Goal: Use online tool/utility: Use online tool/utility

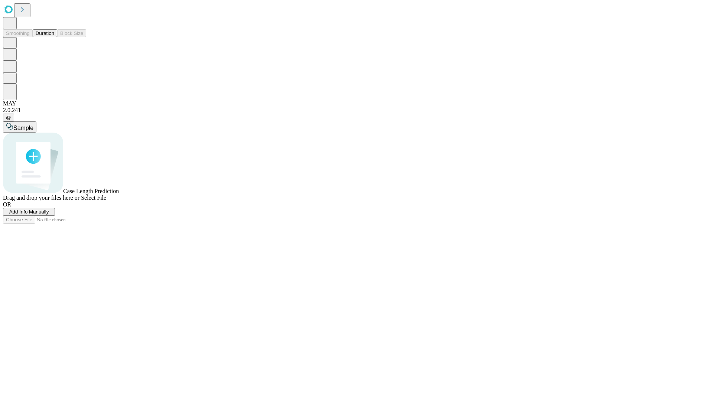
click at [54, 37] on button "Duration" at bounding box center [45, 33] width 25 height 8
click at [33, 125] on span "Sample" at bounding box center [23, 128] width 20 height 6
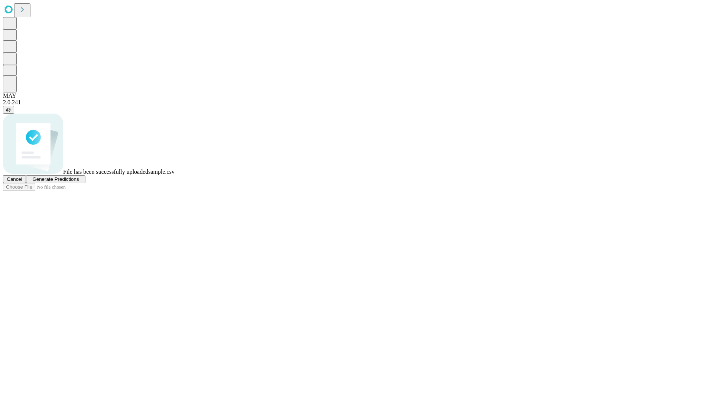
click at [79, 182] on span "Generate Predictions" at bounding box center [55, 179] width 46 height 6
